Goal: Task Accomplishment & Management: Manage account settings

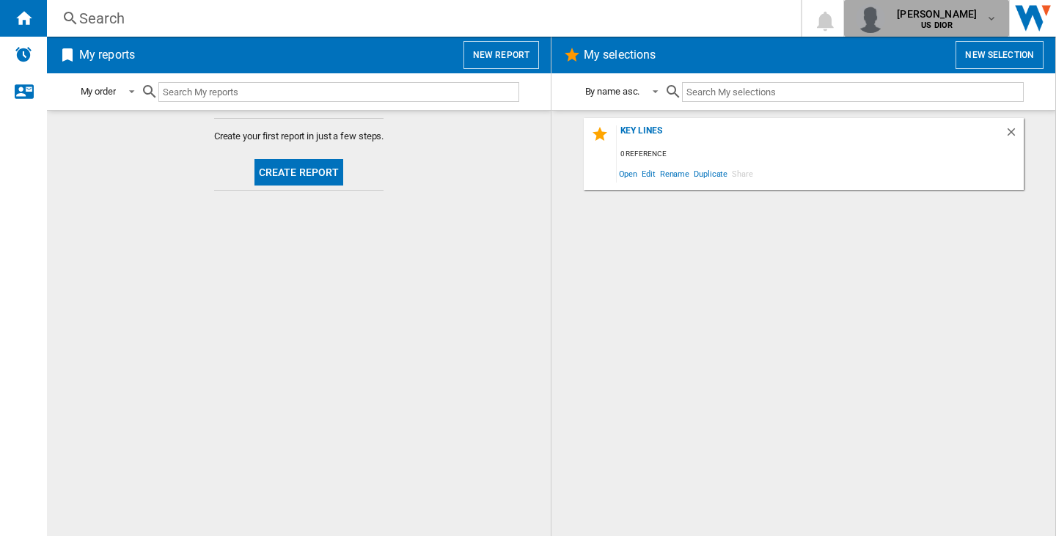
click at [923, 8] on span "[PERSON_NAME]" at bounding box center [937, 14] width 80 height 15
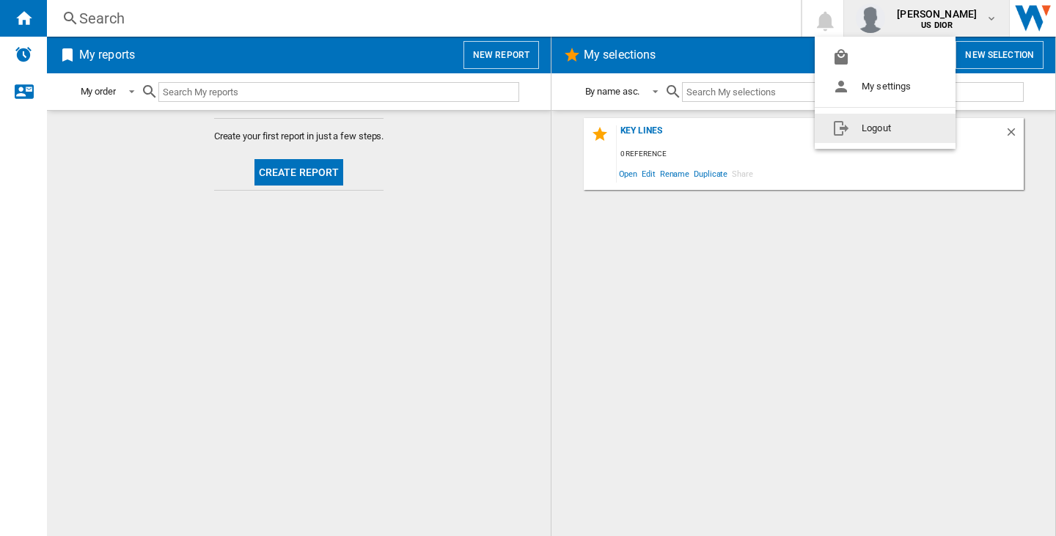
click at [925, 123] on button "Logout" at bounding box center [885, 128] width 141 height 29
